Goal: Navigation & Orientation: Understand site structure

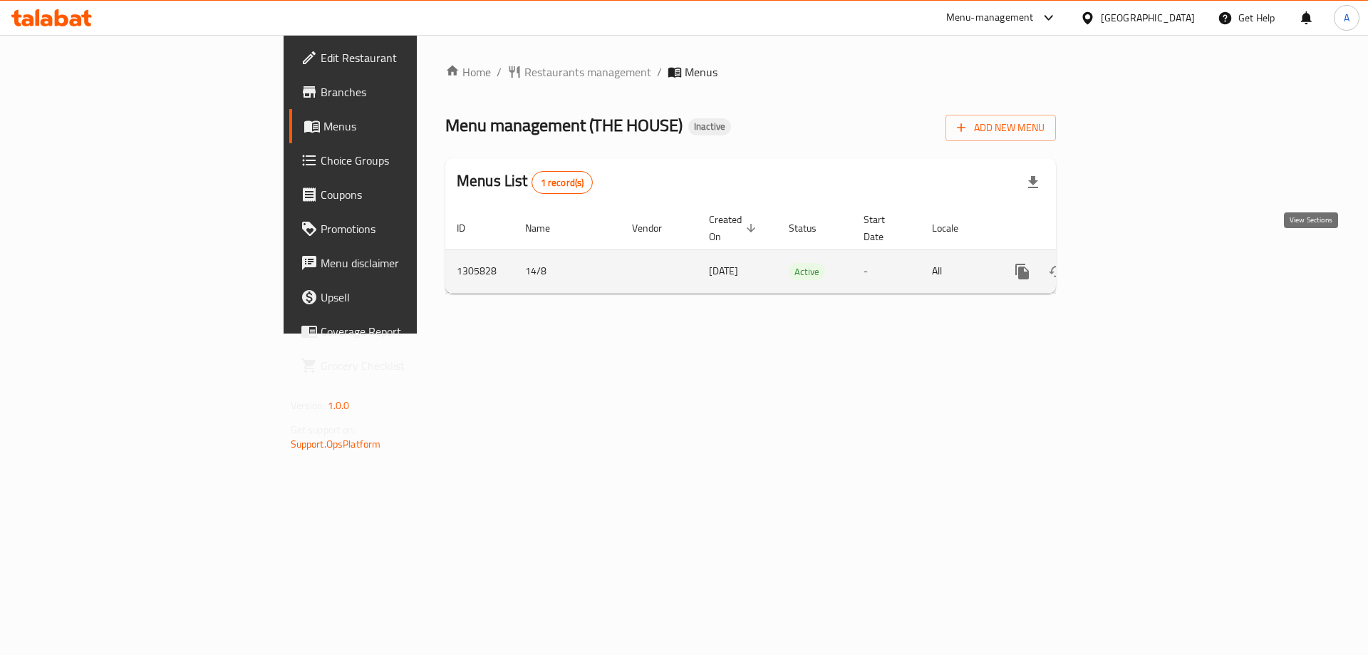
click at [1134, 263] on icon "enhanced table" at bounding box center [1125, 271] width 17 height 17
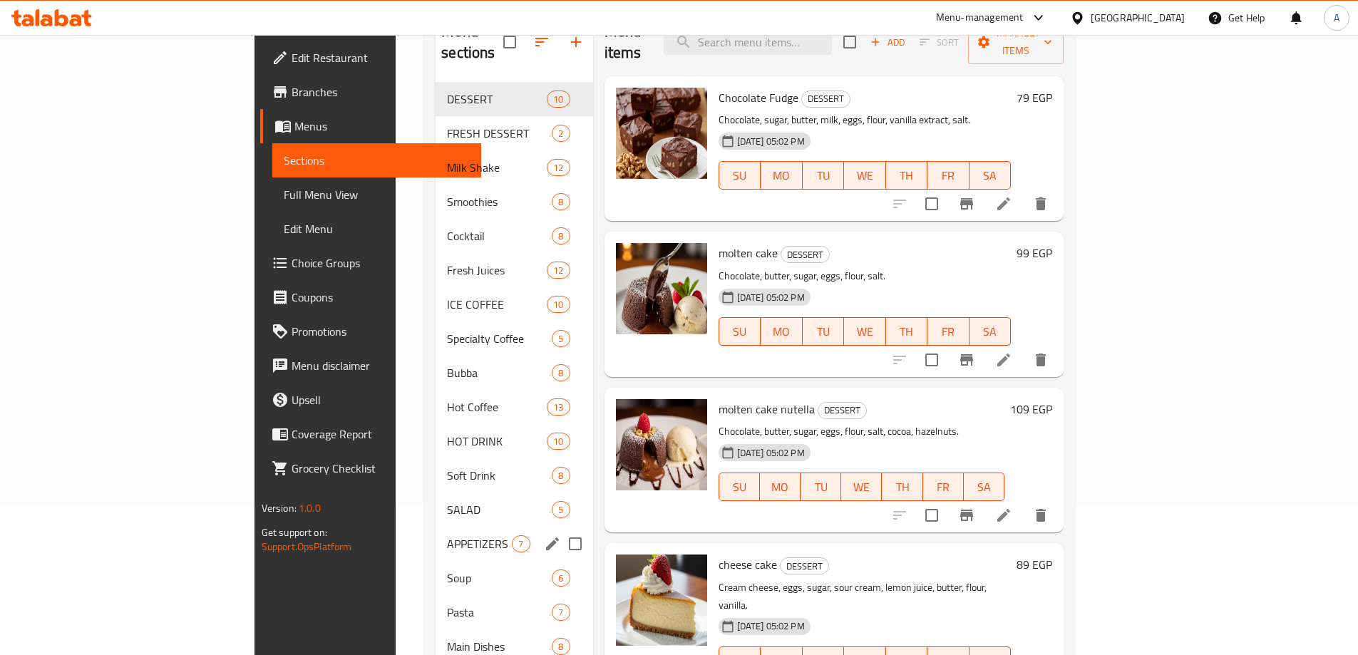
scroll to position [135, 0]
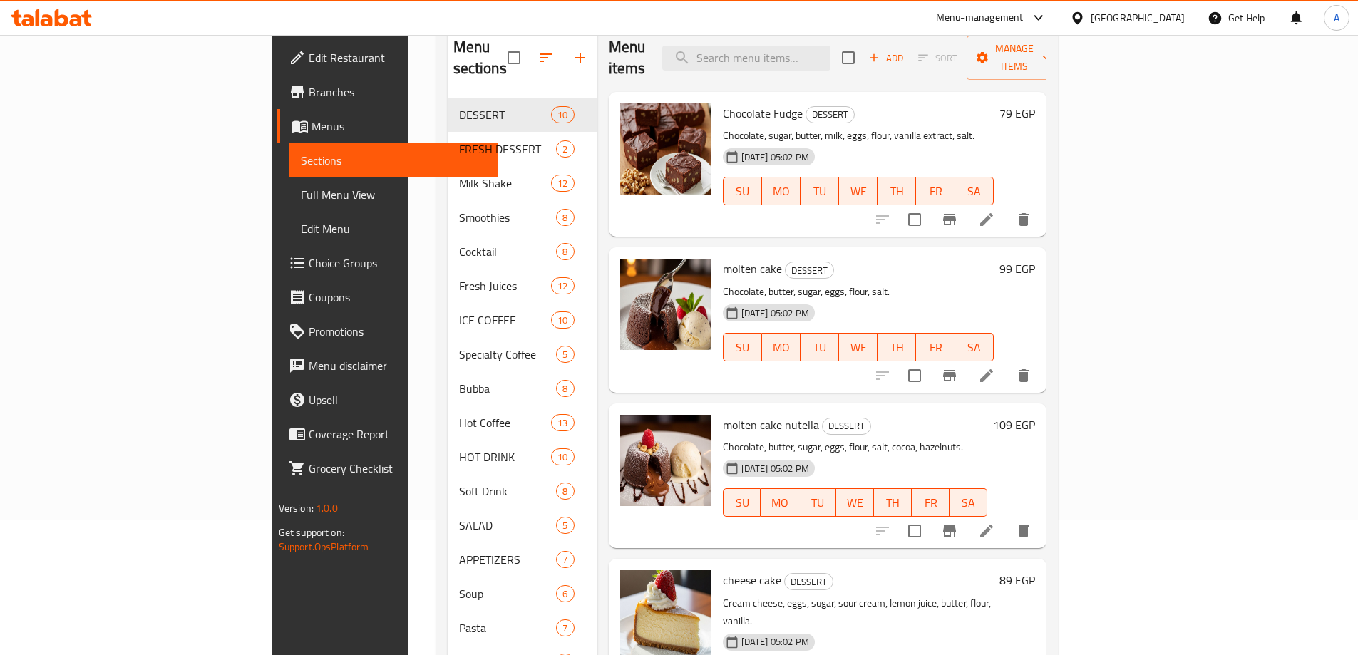
click at [408, 249] on div "Home / Restaurants management / Menus / Sections THE HOUSE Inactive import expo…" at bounding box center [747, 466] width 678 height 1133
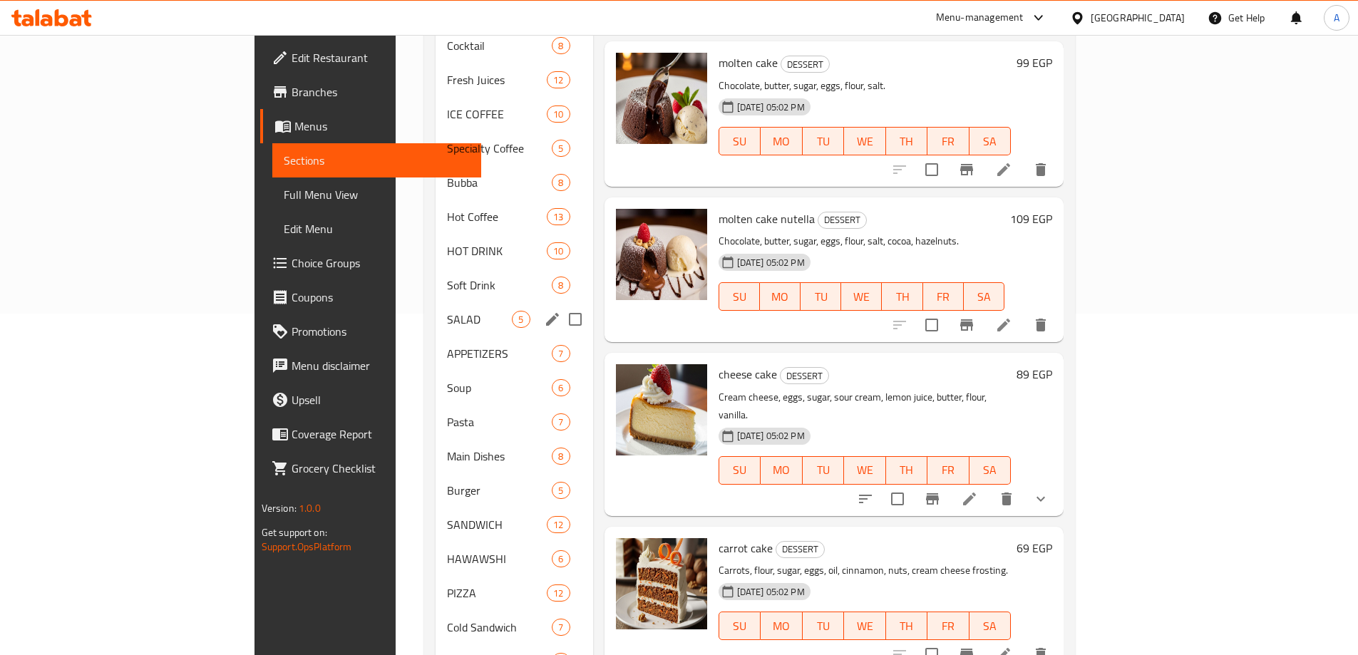
scroll to position [349, 0]
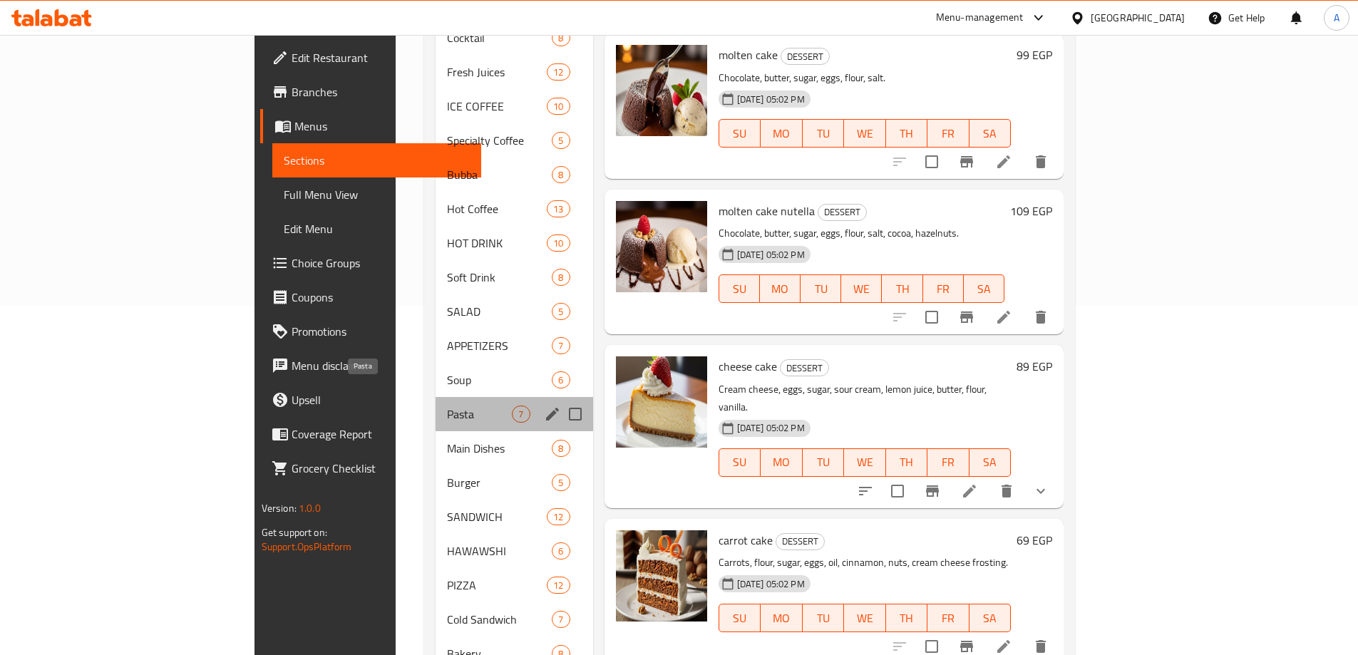
click at [447, 405] on span "Pasta" at bounding box center [479, 413] width 65 height 17
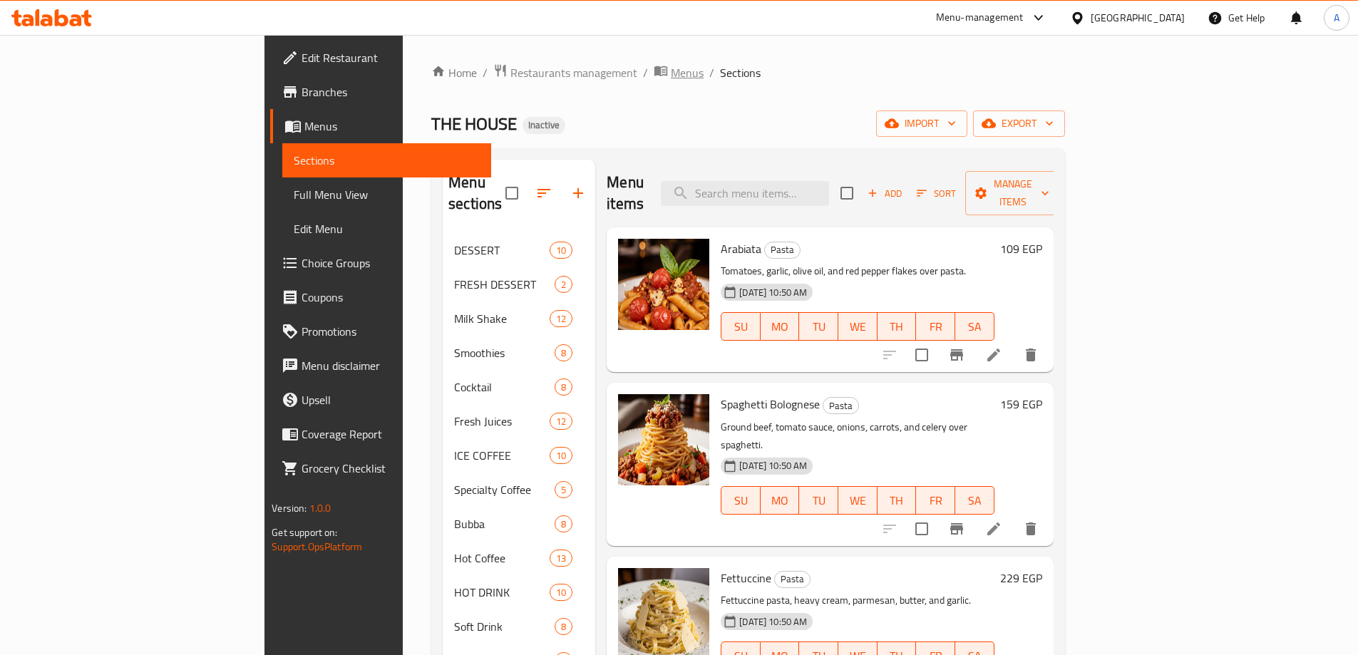
click at [671, 78] on span "Menus" at bounding box center [687, 72] width 33 height 17
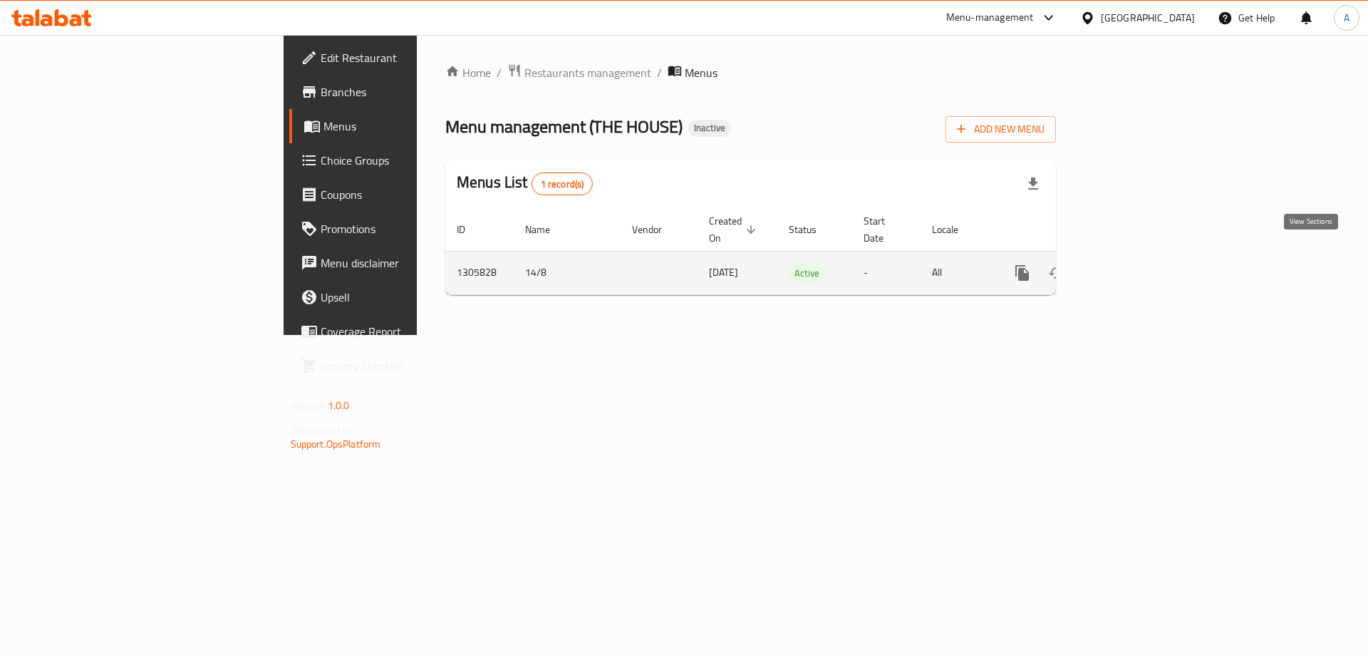
click at [1142, 265] on link "enhanced table" at bounding box center [1125, 273] width 34 height 34
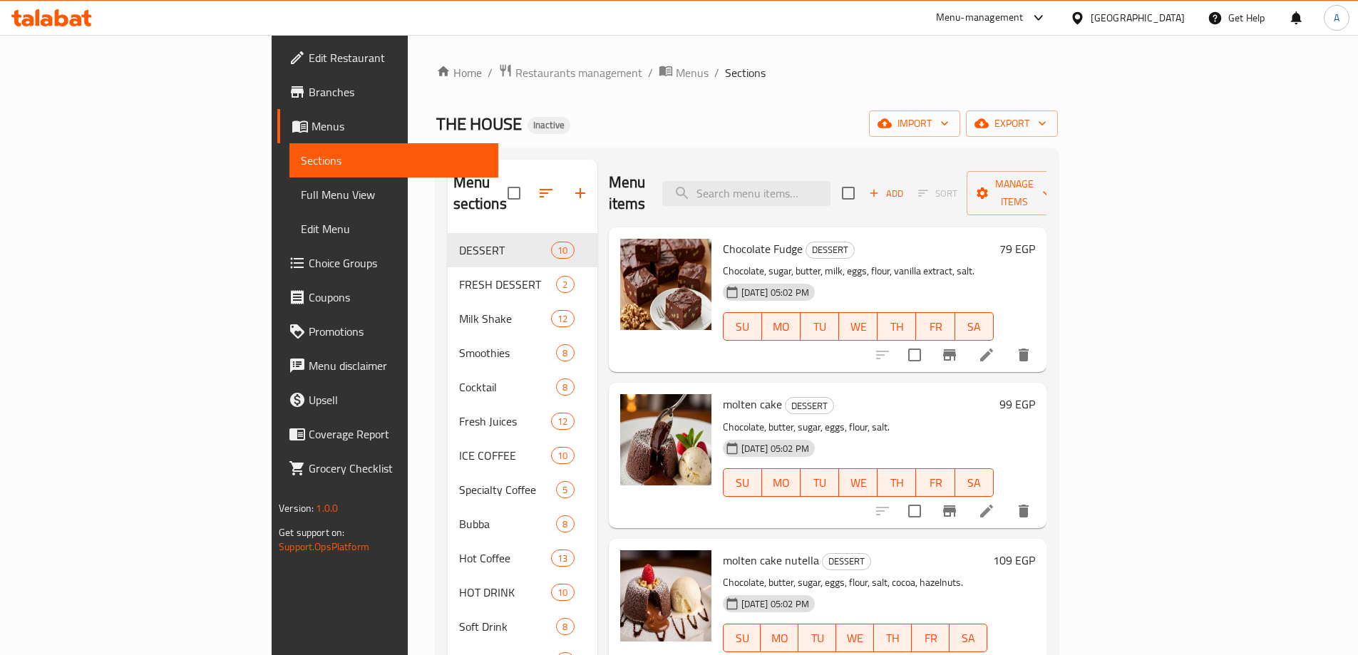
click at [309, 95] on span "Branches" at bounding box center [398, 91] width 178 height 17
